Goal: Check status: Check status

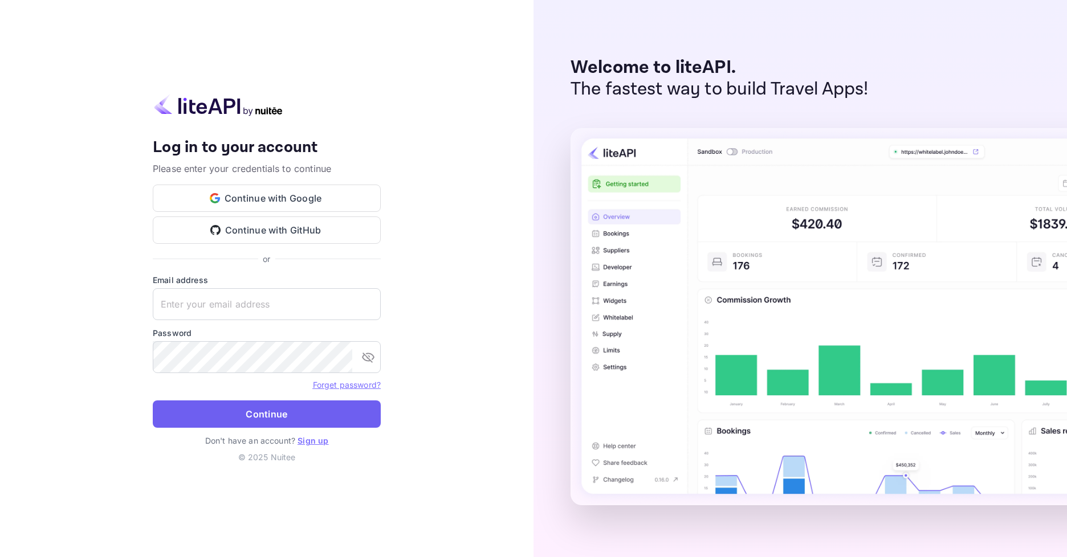
type input "[EMAIL_ADDRESS][DOMAIN_NAME]"
click at [273, 422] on button "Continue" at bounding box center [267, 414] width 228 height 27
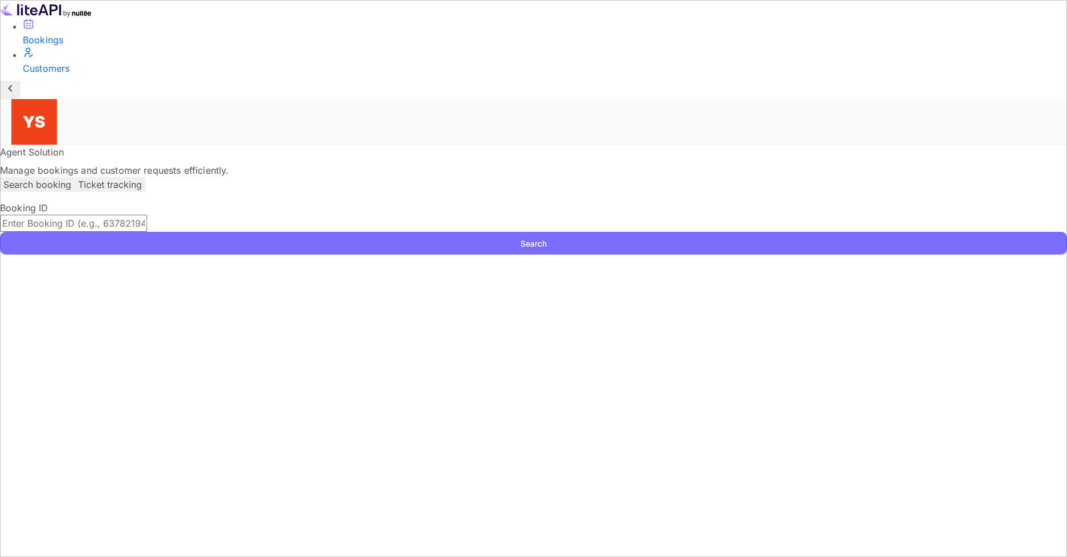
click at [147, 215] on input "text" at bounding box center [73, 223] width 147 height 17
paste input "9195066"
type input "9195066"
click at [799, 232] on button "Search" at bounding box center [533, 243] width 1067 height 23
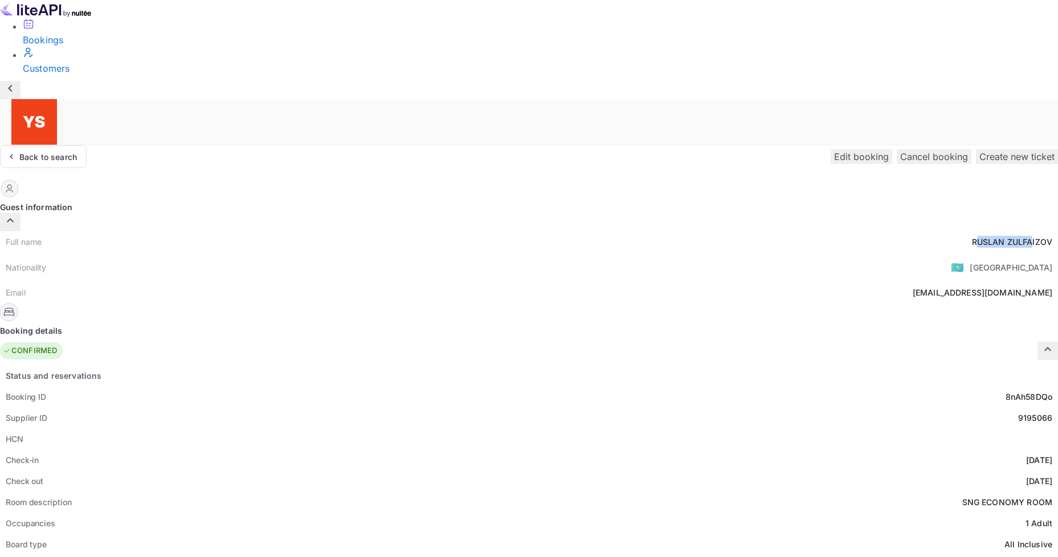
drag, startPoint x: 511, startPoint y: 131, endPoint x: 565, endPoint y: 127, distance: 54.3
click at [565, 231] on div "Full name [PERSON_NAME]" at bounding box center [529, 241] width 1058 height 21
click at [558, 231] on div "Full name [PERSON_NAME]" at bounding box center [529, 241] width 1058 height 21
drag, startPoint x: 501, startPoint y: 133, endPoint x: 589, endPoint y: 132, distance: 87.8
click at [589, 231] on div "Full name [PERSON_NAME]" at bounding box center [529, 241] width 1058 height 21
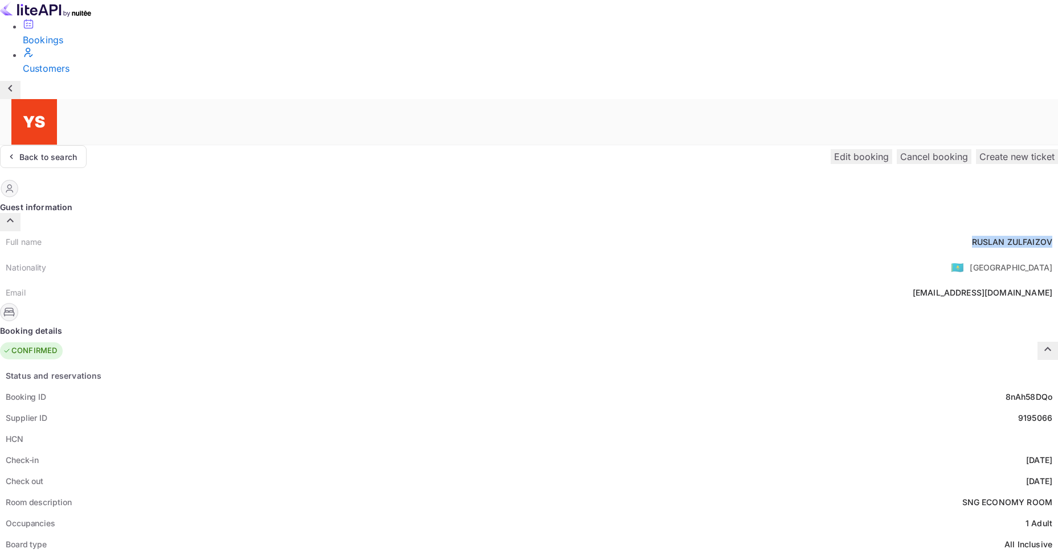
copy div "RUSLAN ZULFAIZOV"
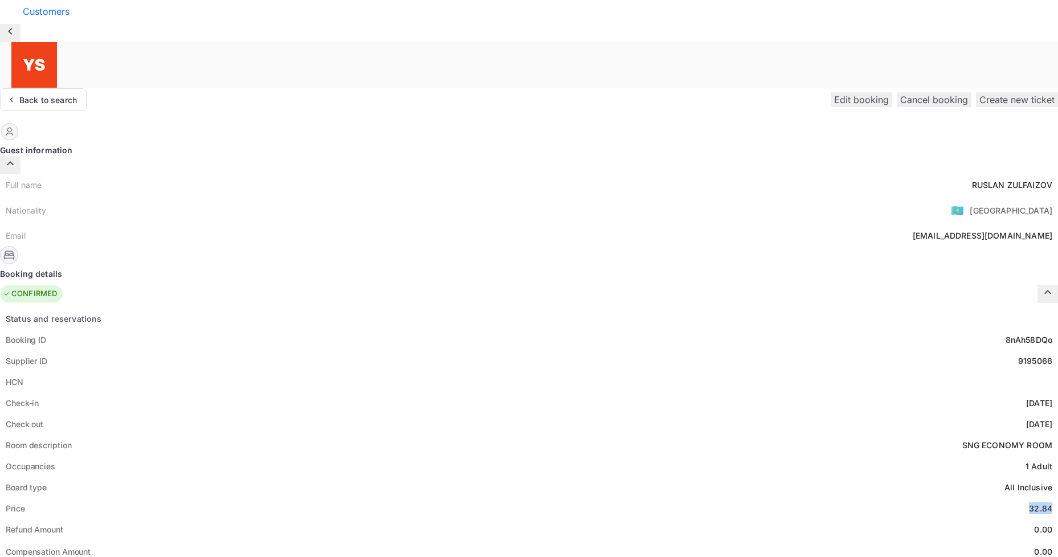
drag, startPoint x: 556, startPoint y: 393, endPoint x: 587, endPoint y: 395, distance: 31.5
click at [587, 498] on div "Price 32.84" at bounding box center [529, 508] width 1058 height 21
copy div "32.84"
